Goal: Transaction & Acquisition: Purchase product/service

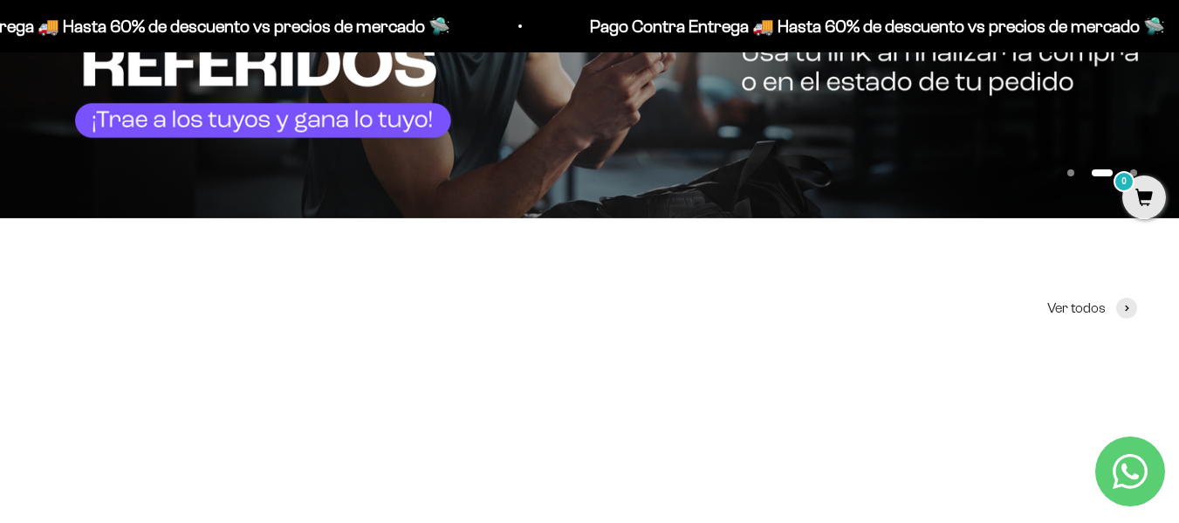
scroll to position [611, 0]
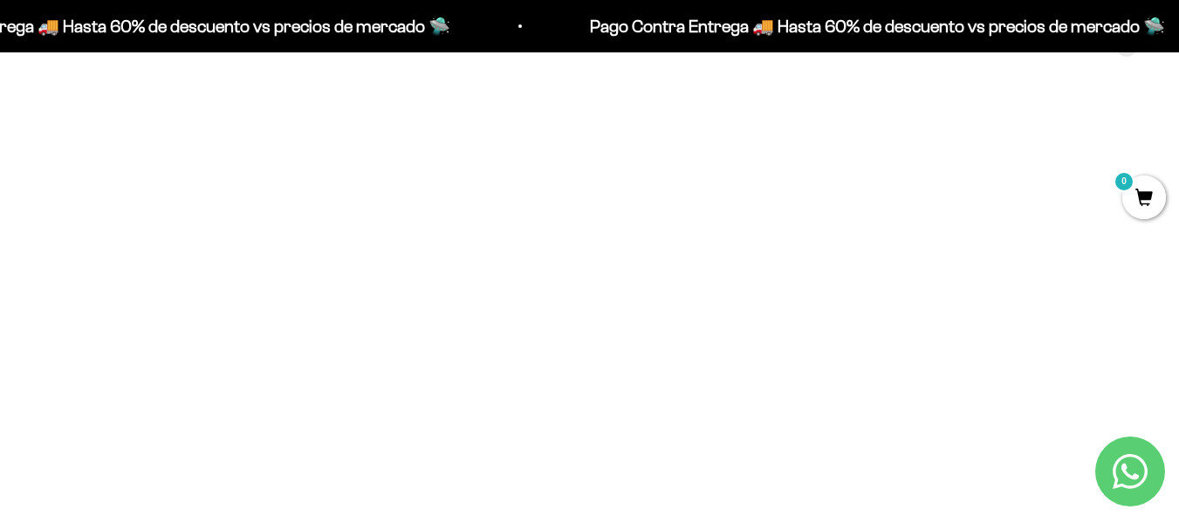
click at [235, 313] on img at bounding box center [217, 274] width 351 height 351
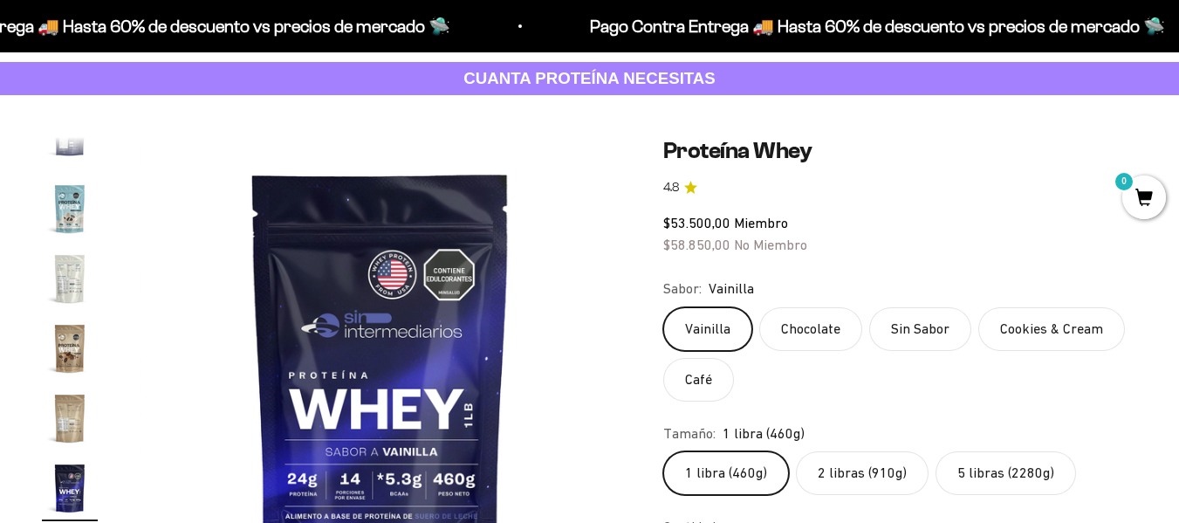
click at [67, 352] on img "Ir al artículo 16" at bounding box center [70, 348] width 56 height 56
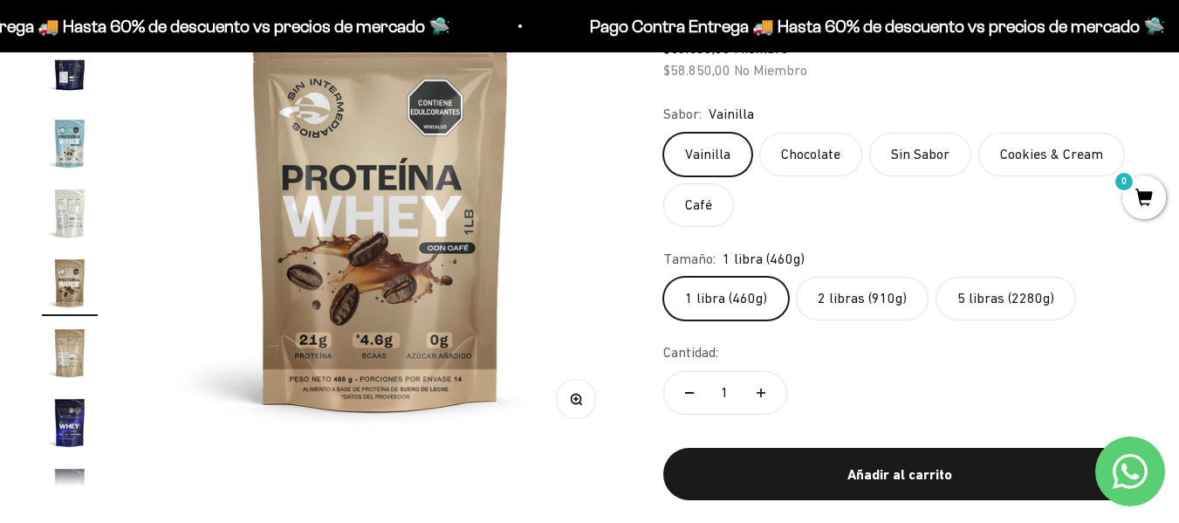
click at [855, 308] on label "2 libras (910g)" at bounding box center [862, 299] width 133 height 44
click at [663, 277] on input "2 libras (910g)" at bounding box center [662, 276] width 1 height 1
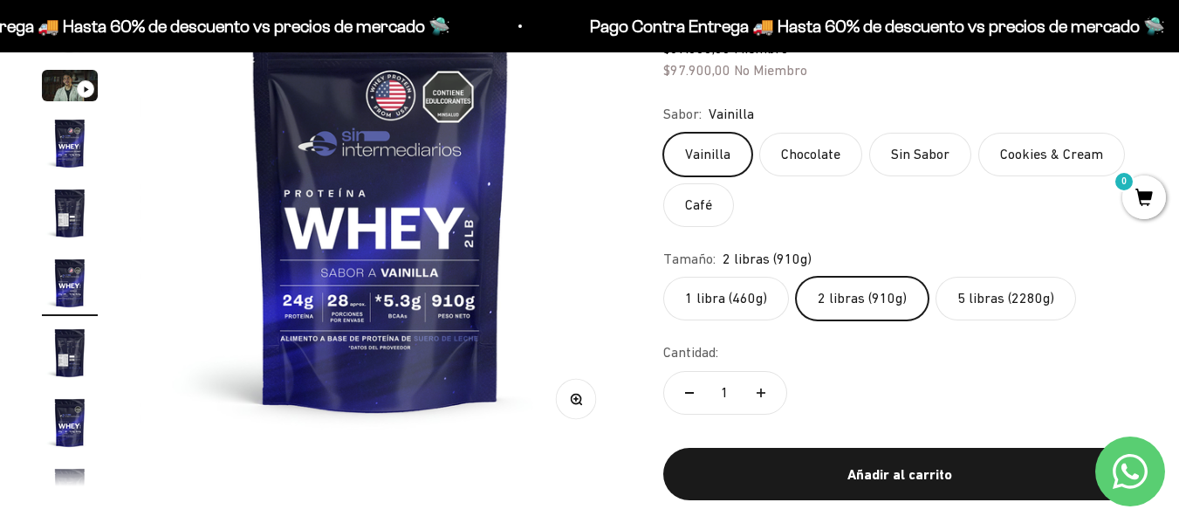
scroll to position [174, 0]
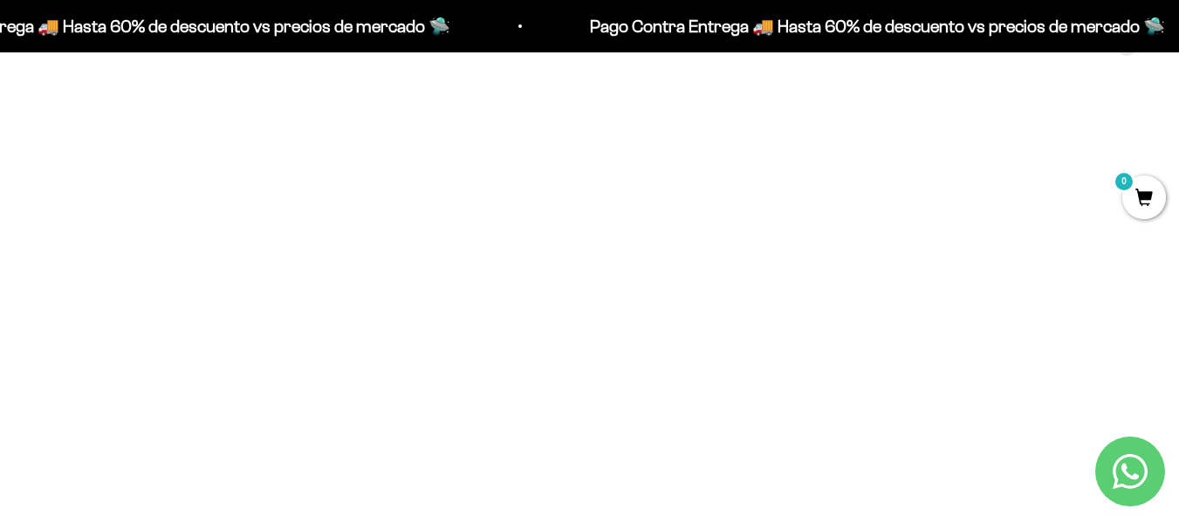
scroll to position [698, 0]
